Goal: Information Seeking & Learning: Learn about a topic

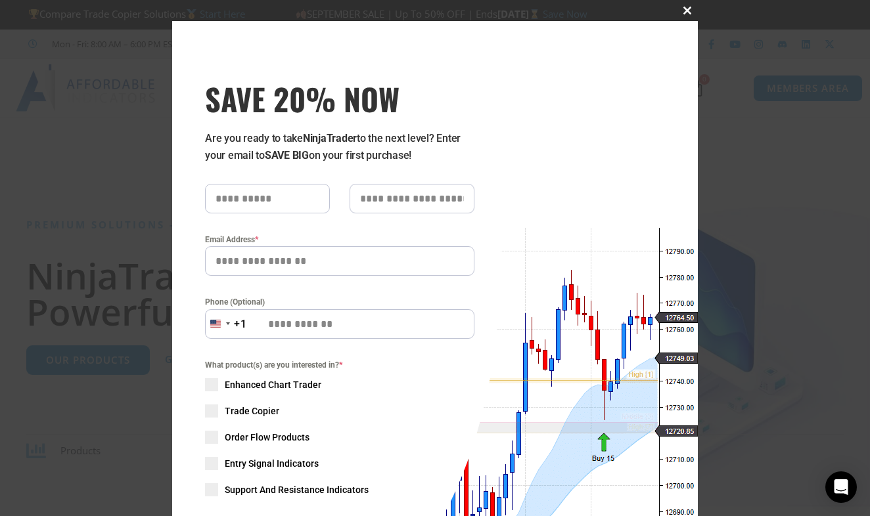
click at [679, 12] on span "SAVE 20% NOW popup" at bounding box center [687, 11] width 21 height 8
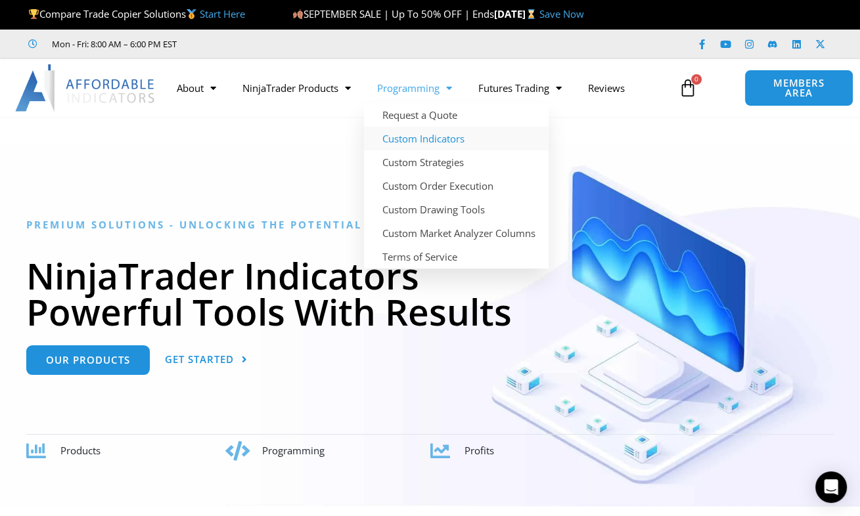
click at [421, 140] on link "Custom Indicators" at bounding box center [456, 139] width 185 height 24
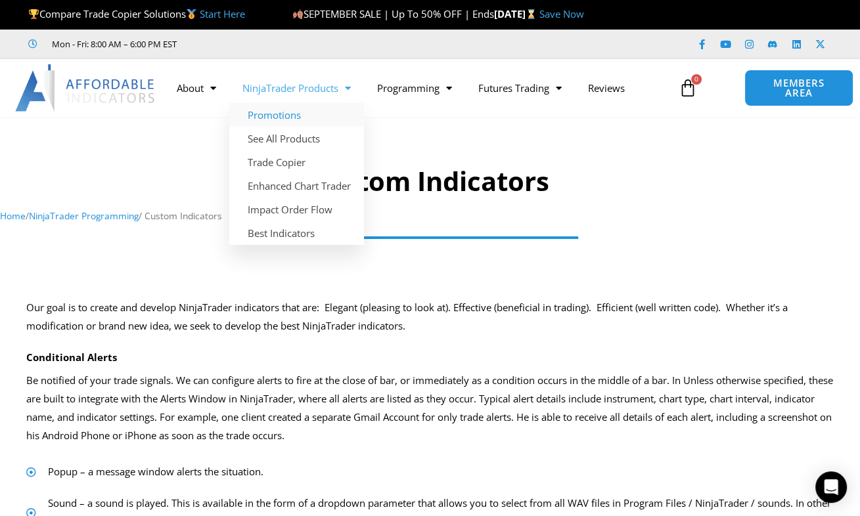
click at [277, 118] on link "Promotions" at bounding box center [296, 115] width 135 height 24
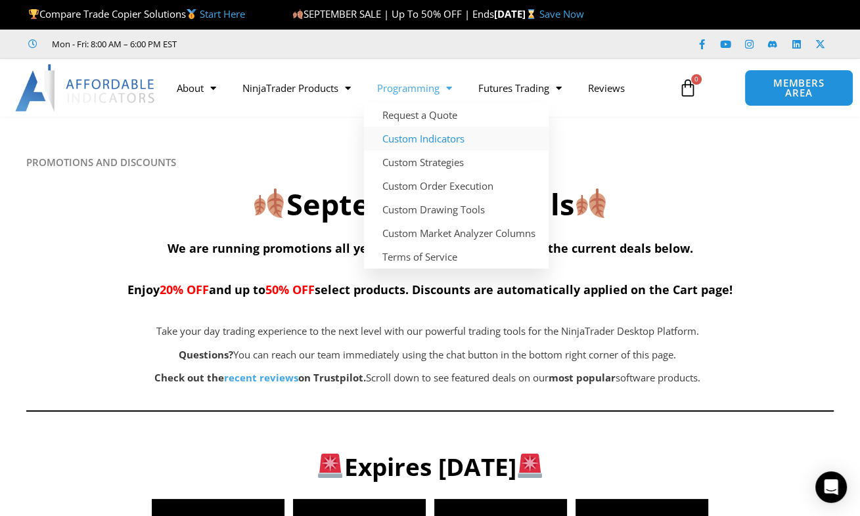
click at [434, 134] on link "Custom Indicators" at bounding box center [456, 139] width 185 height 24
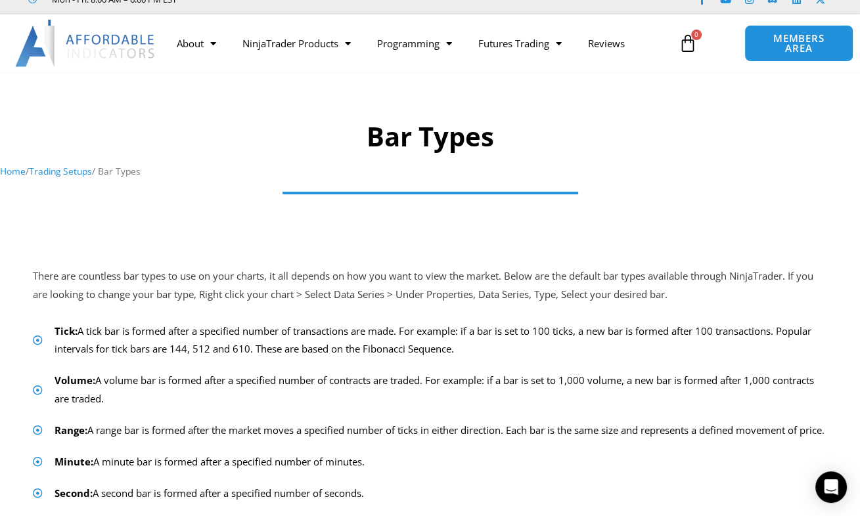
scroll to position [39, 0]
